Goal: Check status: Check status

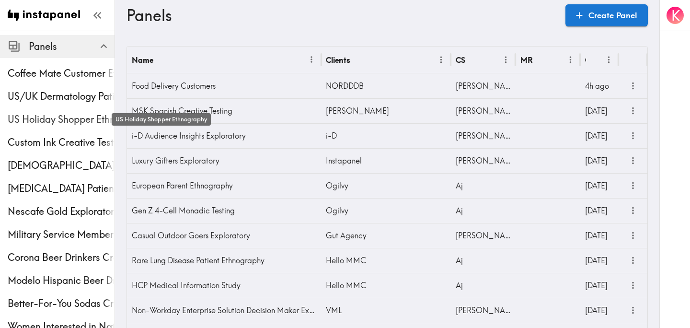
click at [63, 123] on span "US Holiday Shopper Ethnography" at bounding box center [61, 119] width 107 height 13
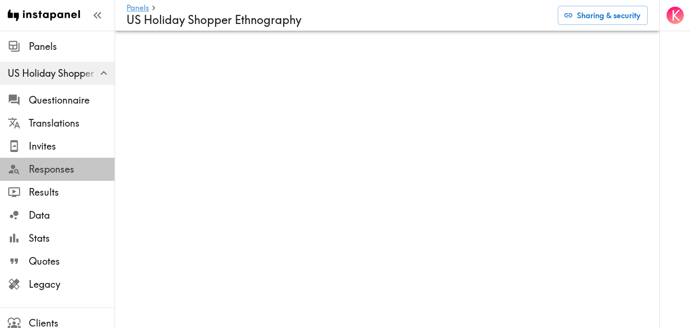
click at [70, 167] on span "Responses" at bounding box center [72, 168] width 86 height 13
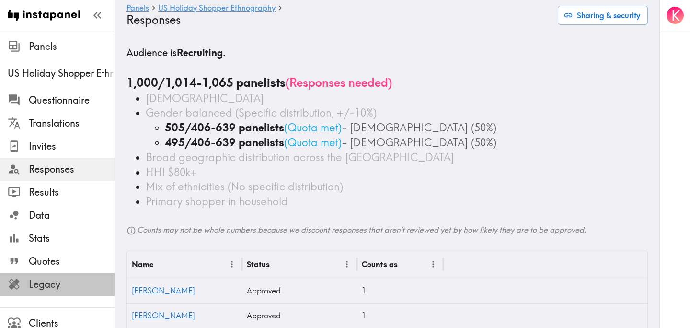
click at [50, 292] on span "Legacy" at bounding box center [72, 283] width 86 height 17
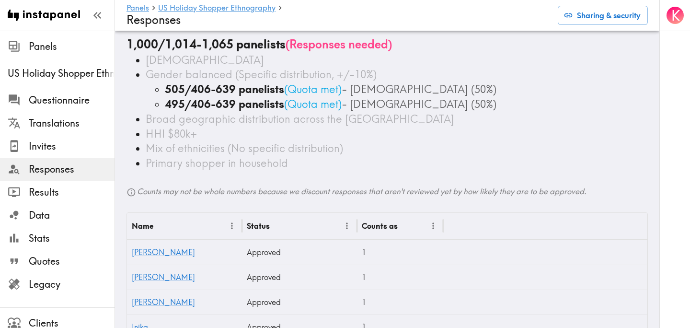
scroll to position [41, 0]
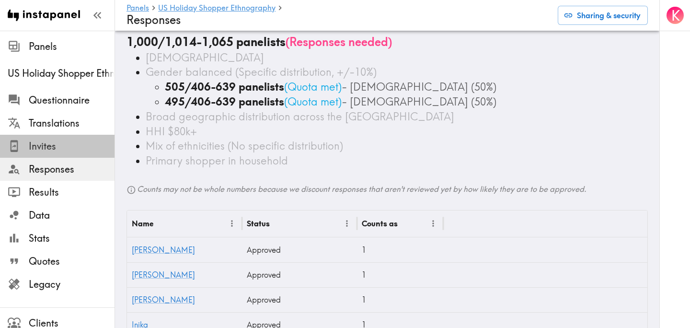
click at [68, 144] on span "Invites" at bounding box center [72, 145] width 86 height 13
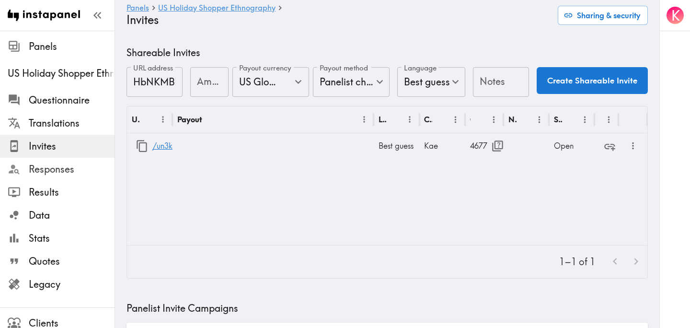
click at [59, 165] on span "Responses" at bounding box center [72, 168] width 86 height 13
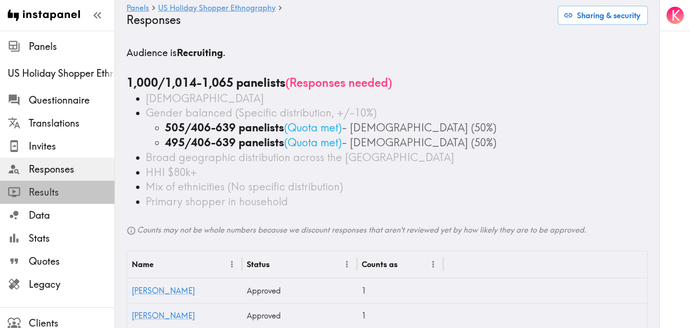
click at [64, 188] on span "Results" at bounding box center [72, 191] width 86 height 13
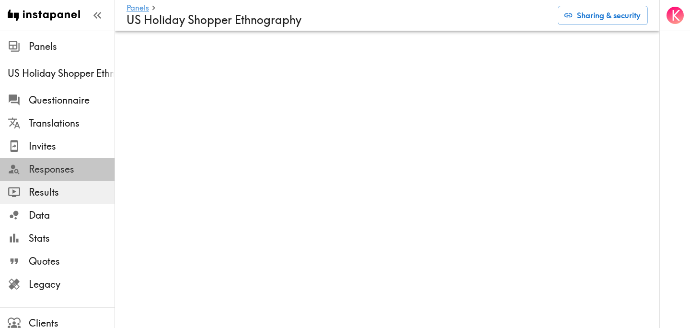
click at [72, 165] on span "Responses" at bounding box center [72, 168] width 86 height 13
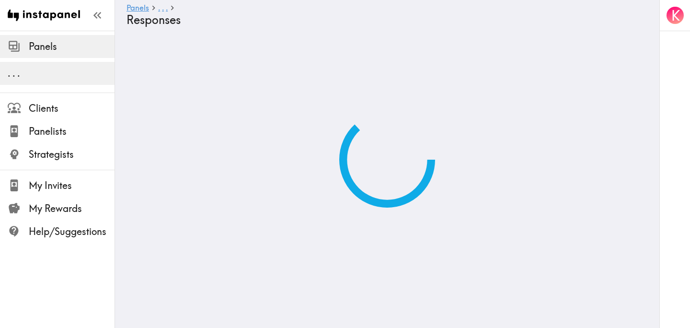
click at [43, 49] on span "Panels" at bounding box center [72, 46] width 86 height 13
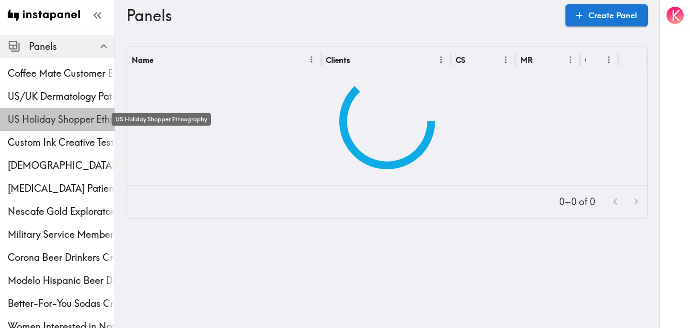
click at [34, 114] on span "US Holiday Shopper Ethnography" at bounding box center [61, 119] width 107 height 13
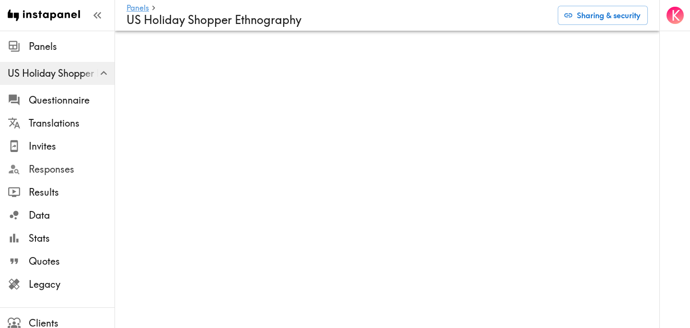
click at [74, 171] on span "Responses" at bounding box center [72, 168] width 86 height 13
